Goal: Task Accomplishment & Management: Use online tool/utility

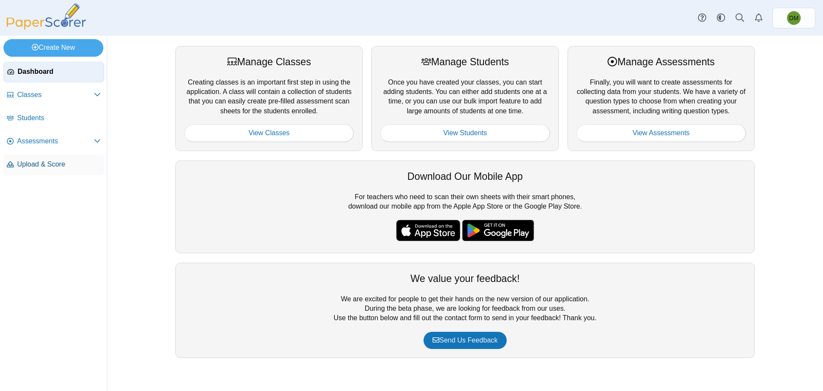
click at [44, 166] on span "Upload & Score" at bounding box center [59, 164] width 84 height 9
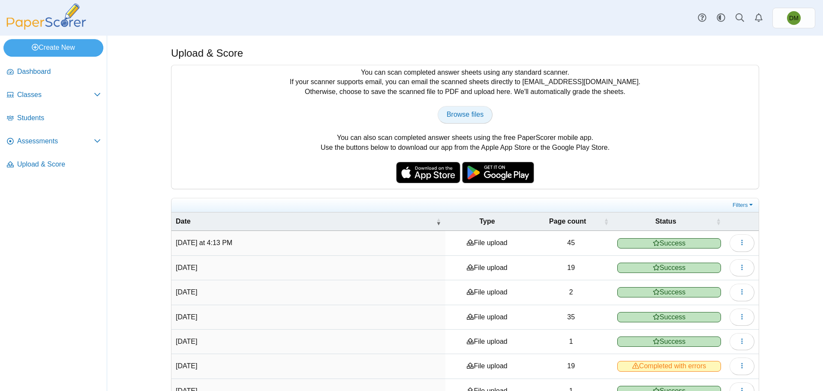
click at [442, 117] on link "Browse files" at bounding box center [465, 114] width 55 height 17
type input "**********"
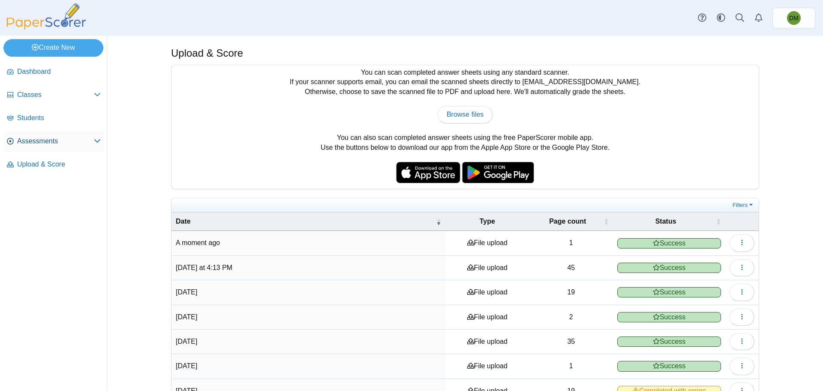
click at [35, 137] on span "Assessments" at bounding box center [55, 140] width 77 height 9
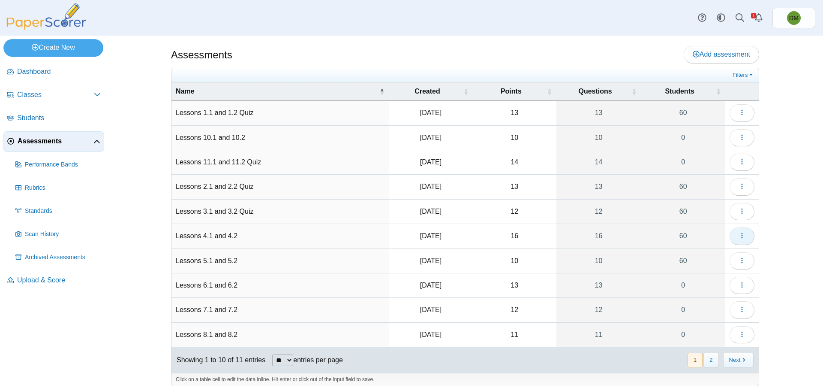
click at [730, 232] on button "button" at bounding box center [742, 235] width 25 height 17
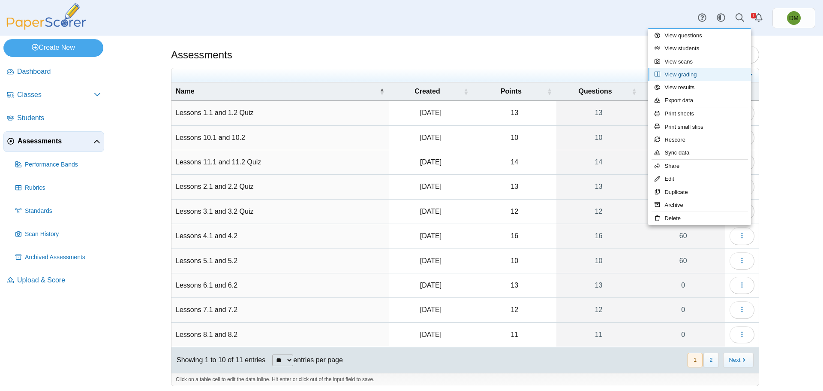
click at [686, 70] on link "View grading" at bounding box center [699, 74] width 103 height 13
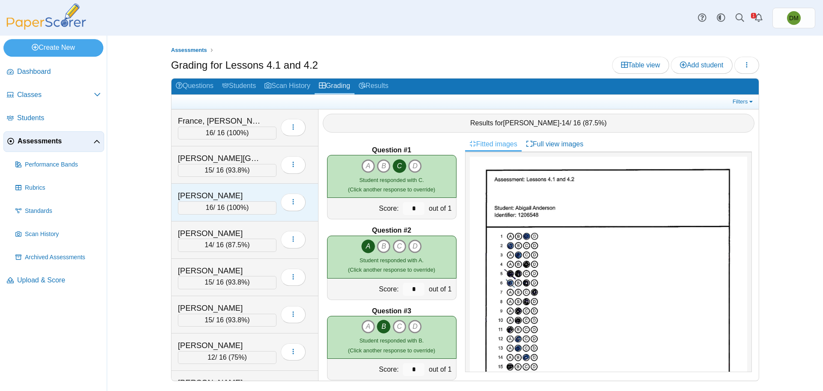
scroll to position [815, 0]
